Goal: Task Accomplishment & Management: Manage account settings

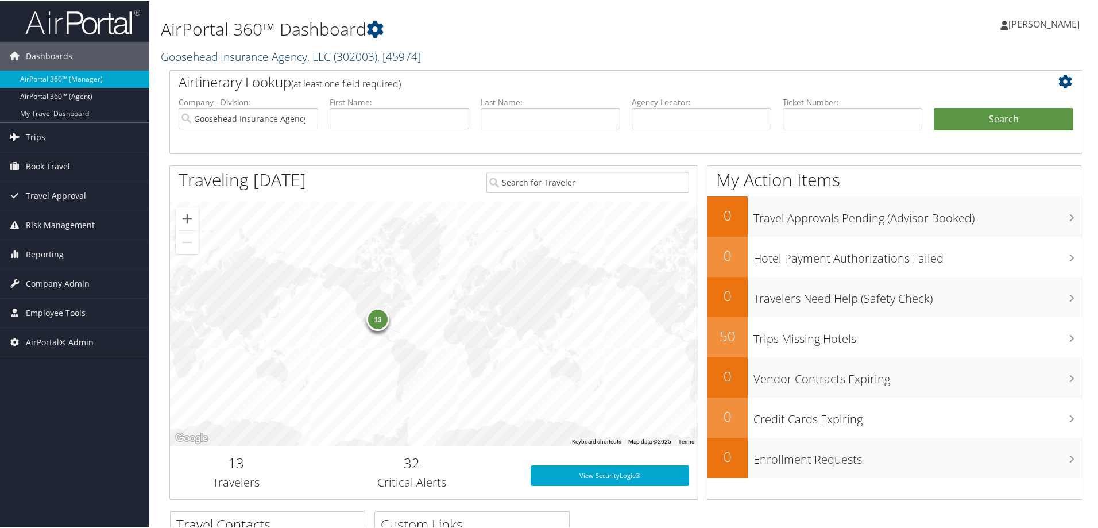
click at [208, 61] on link "Goosehead Insurance Agency, LLC ( 302003 ) , [ 45974 ]" at bounding box center [291, 56] width 260 height 16
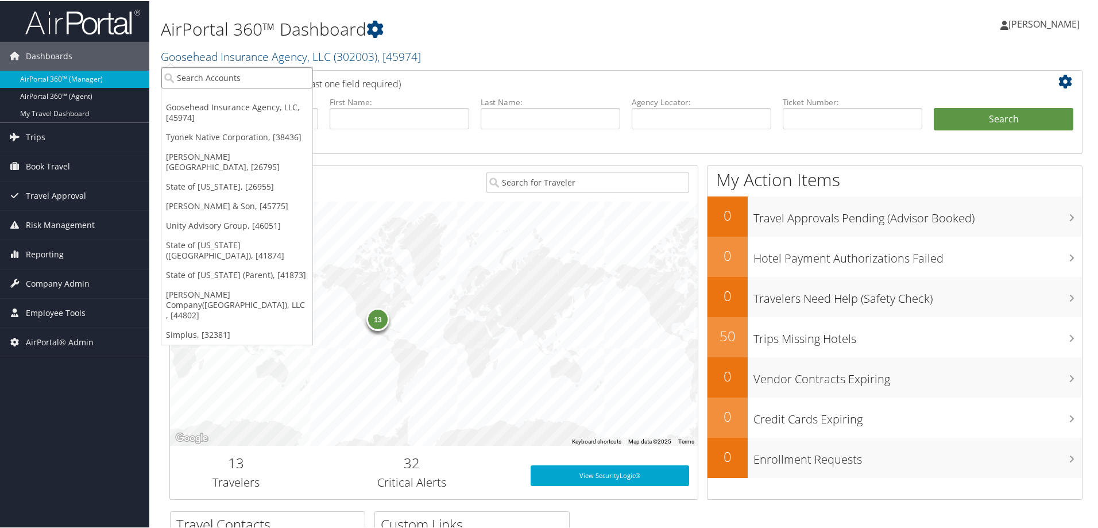
click at [207, 75] on input "search" at bounding box center [236, 76] width 151 height 21
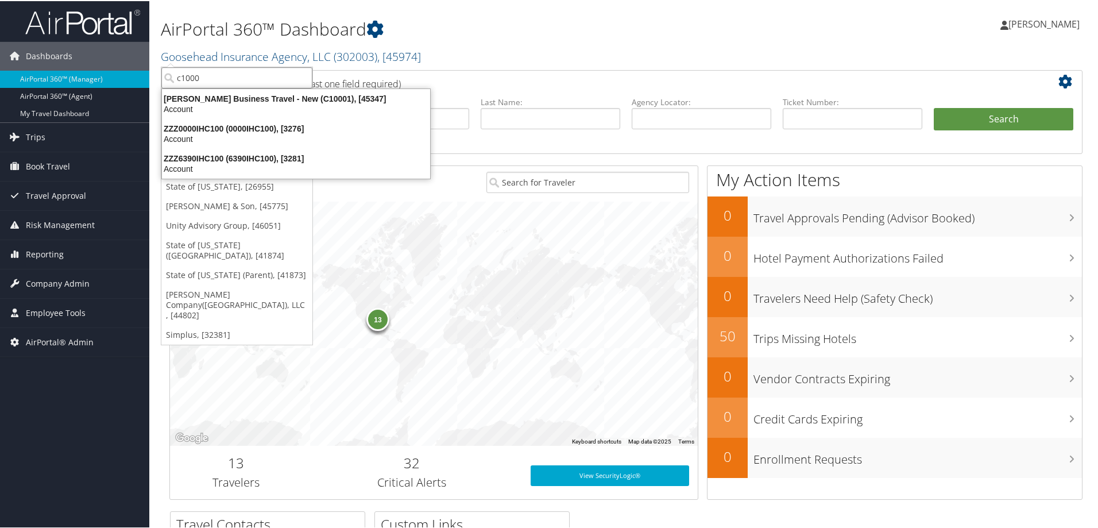
type input "c10001"
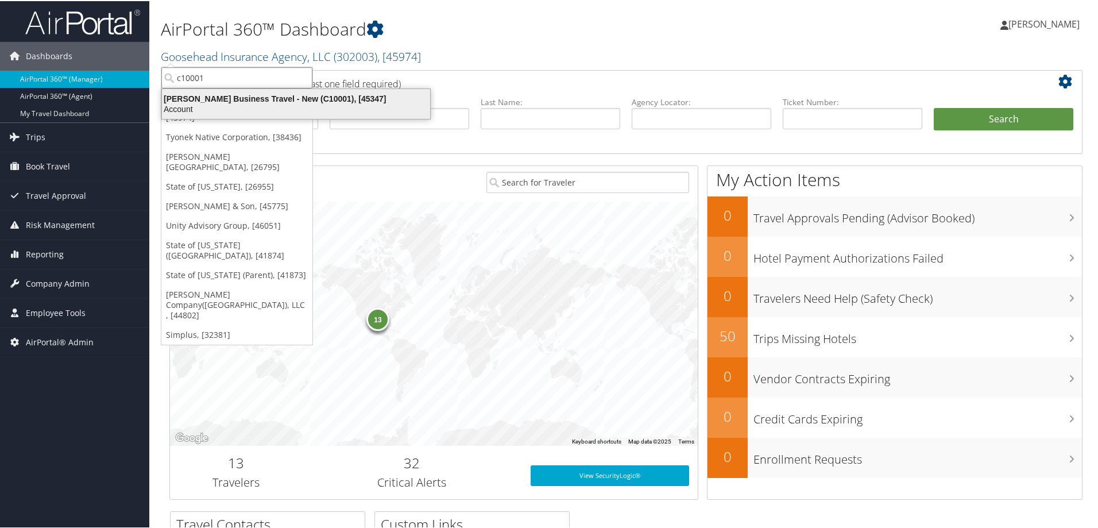
click at [211, 101] on div "[PERSON_NAME] Business Travel - New (C10001), [45347]" at bounding box center [296, 97] width 282 height 10
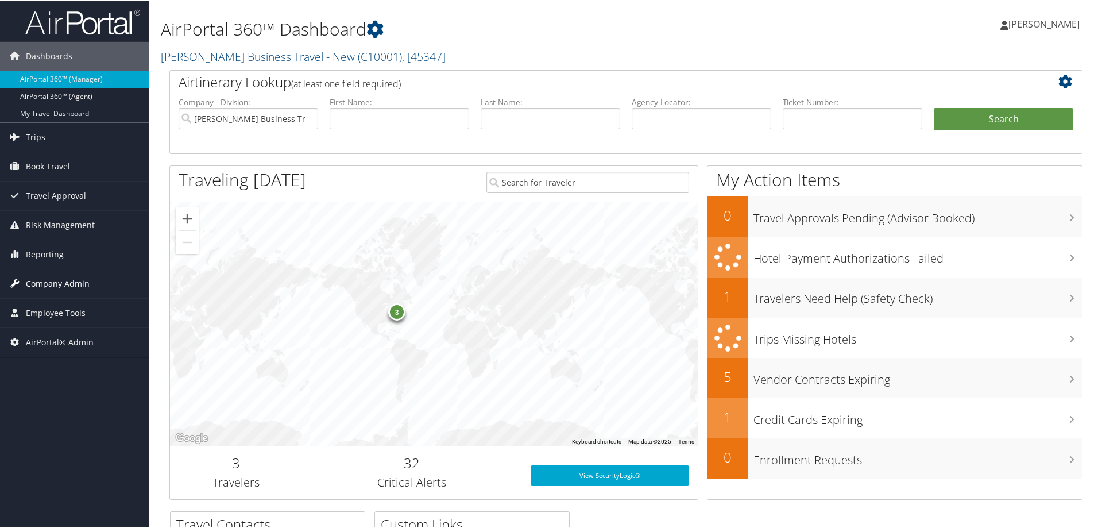
click at [59, 283] on span "Company Admin" at bounding box center [58, 282] width 64 height 29
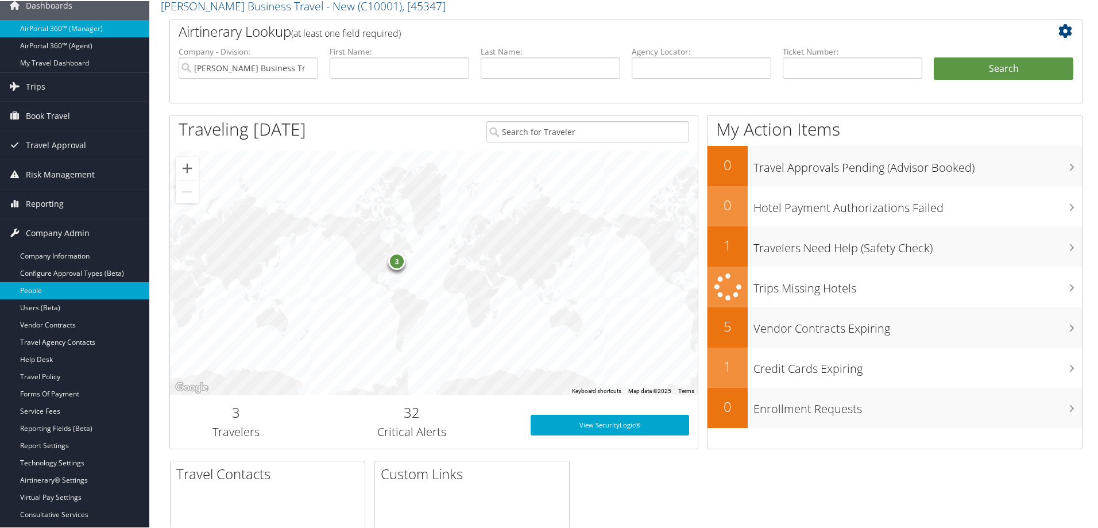
scroll to position [76, 0]
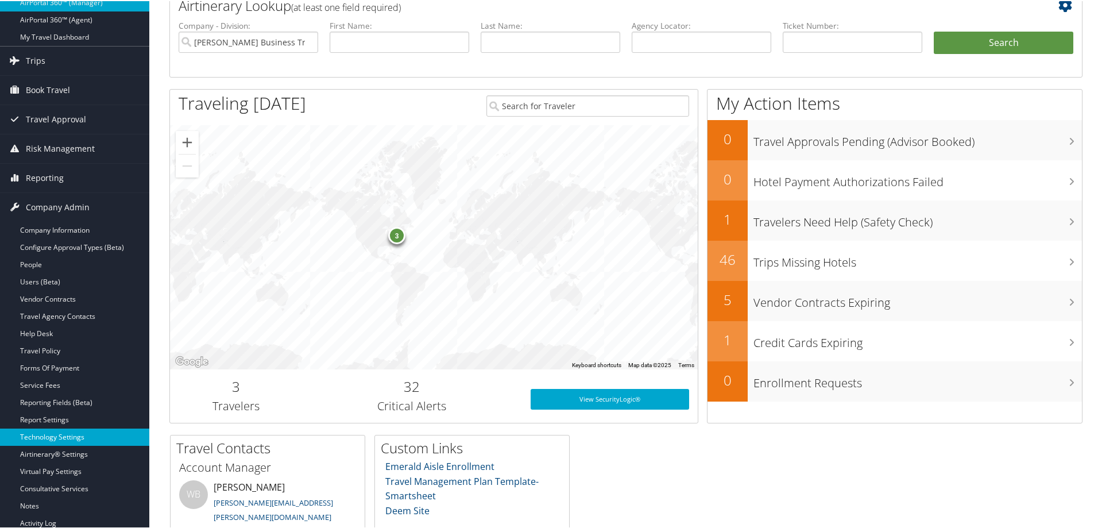
click at [50, 434] on link "Technology Settings" at bounding box center [74, 435] width 149 height 17
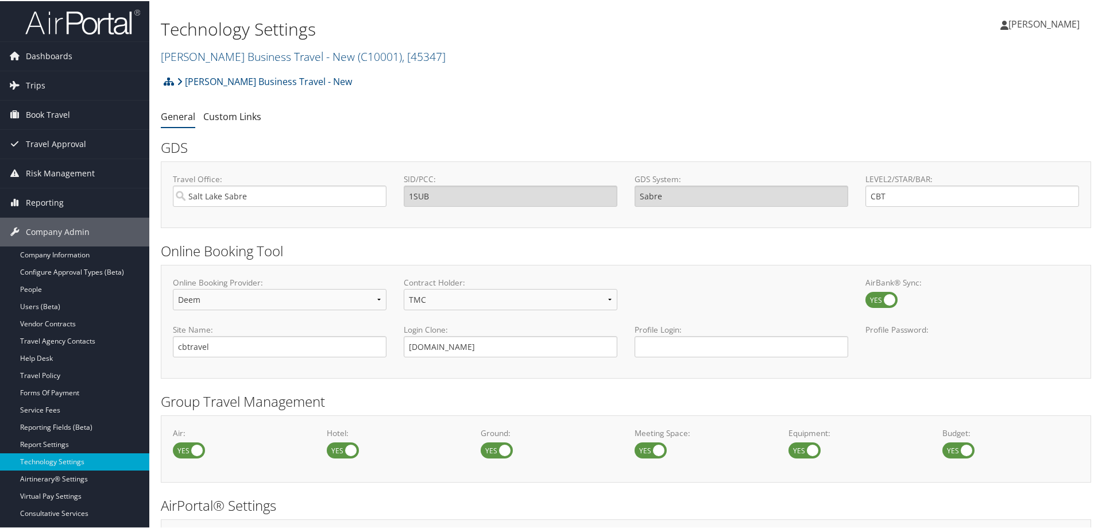
scroll to position [230, 0]
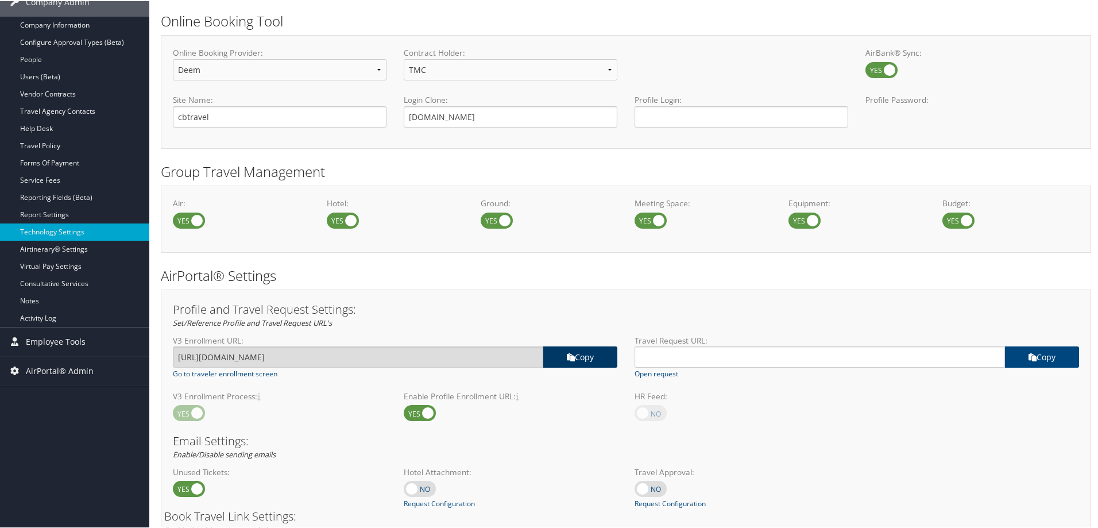
click at [571, 360] on icon at bounding box center [571, 356] width 8 height 8
